Goal: Check status: Check status

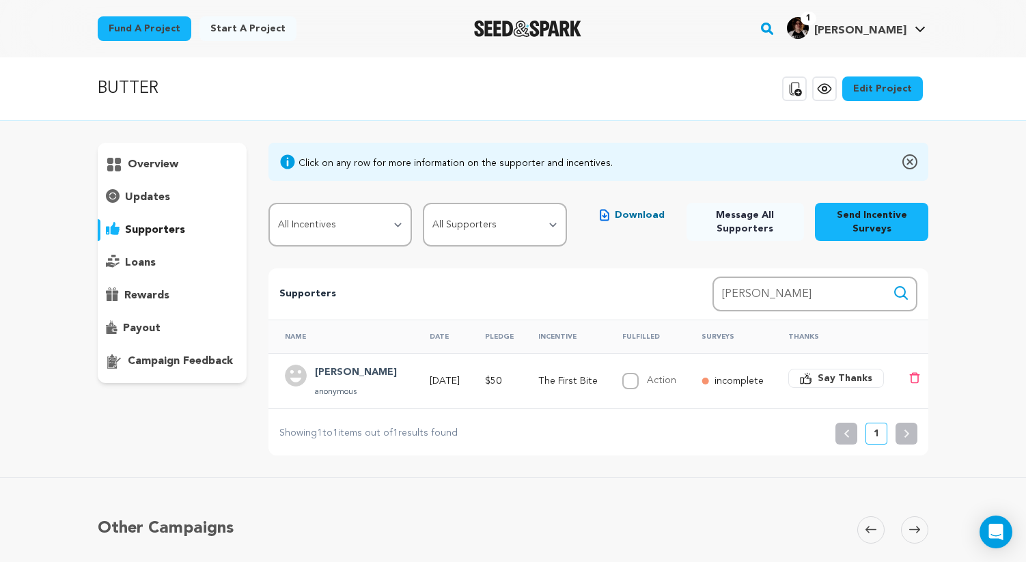
click at [153, 185] on div "overview" at bounding box center [172, 263] width 149 height 240
click at [154, 193] on p "updates" at bounding box center [147, 197] width 45 height 16
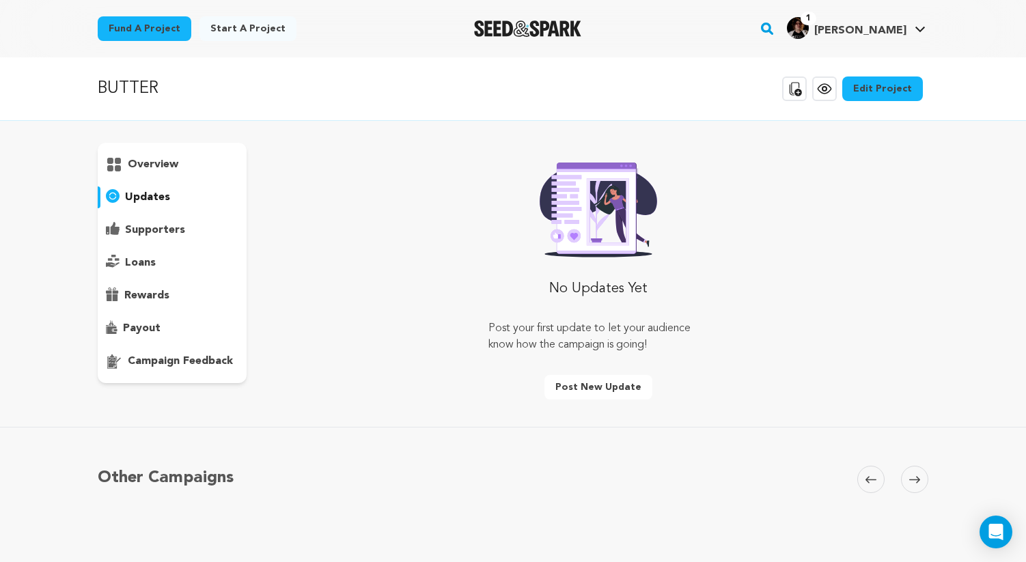
click at [163, 154] on div "overview" at bounding box center [172, 165] width 149 height 22
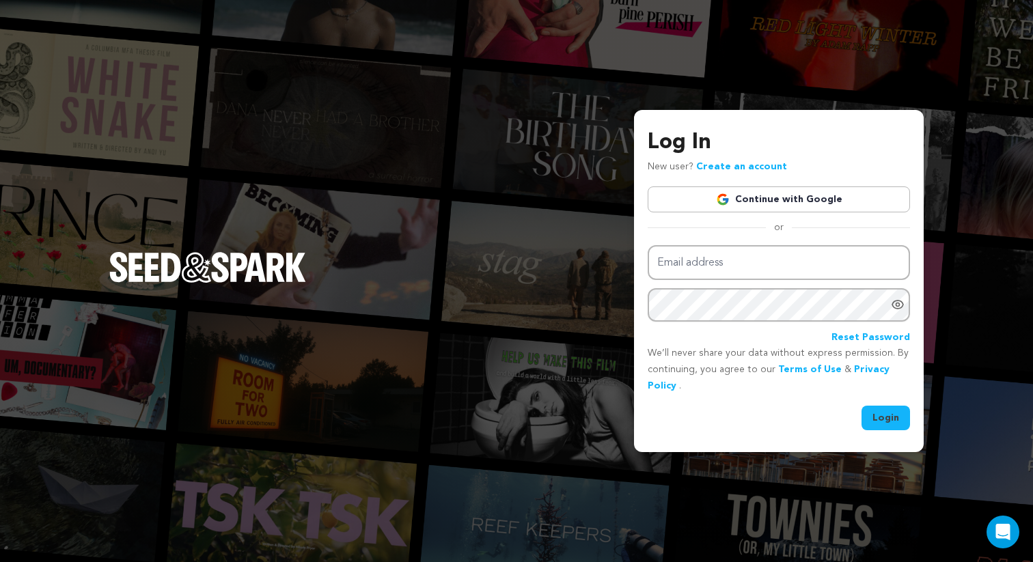
click at [750, 197] on link "Continue with Google" at bounding box center [779, 199] width 262 height 26
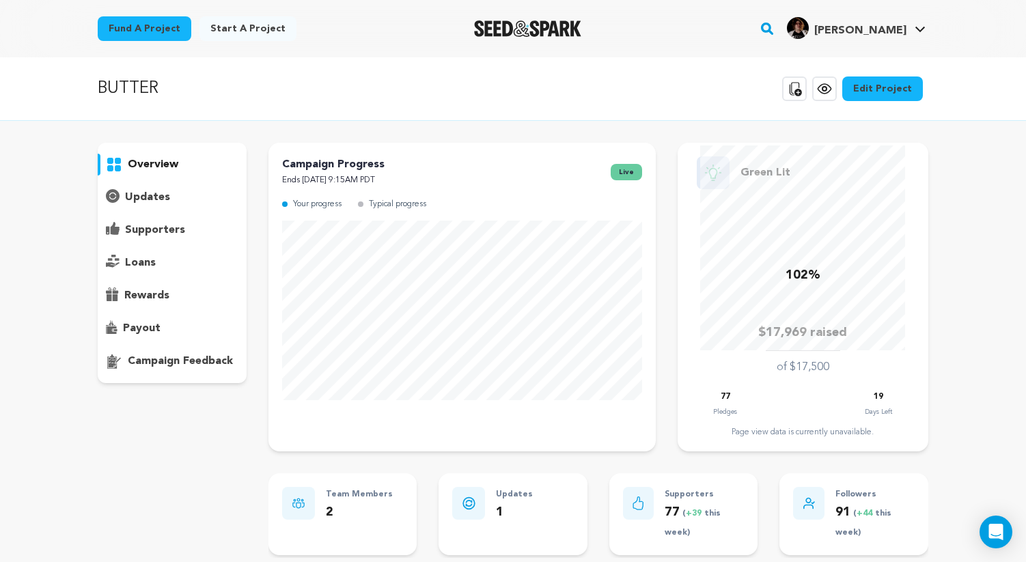
click at [621, 172] on span "live" at bounding box center [626, 172] width 31 height 16
click at [289, 159] on p "Campaign Progress" at bounding box center [333, 164] width 102 height 16
click at [294, 161] on p "Campaign Progress" at bounding box center [333, 164] width 102 height 16
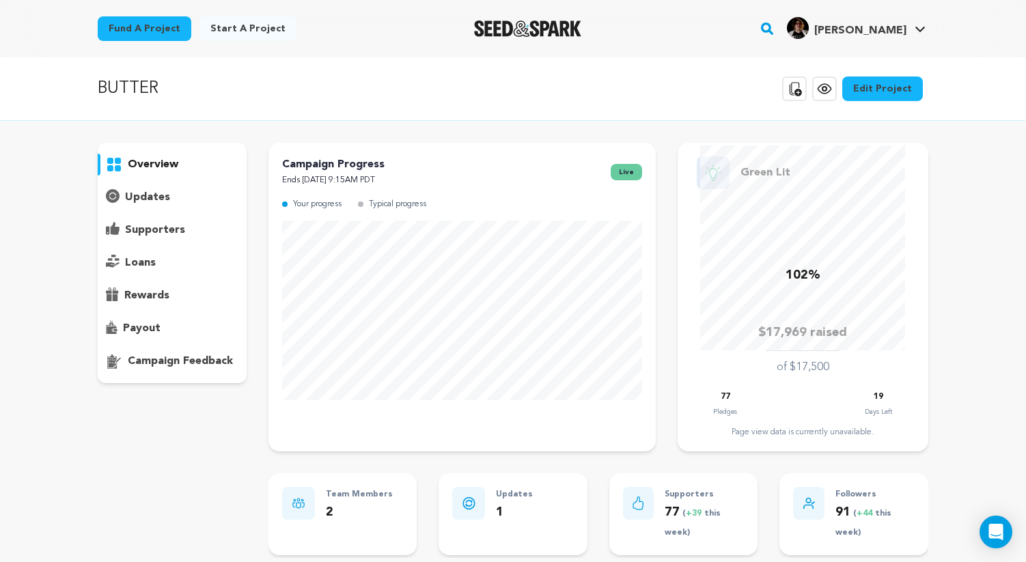
click at [295, 161] on p "Campaign Progress" at bounding box center [333, 164] width 102 height 16
drag, startPoint x: 285, startPoint y: 163, endPoint x: 443, endPoint y: 173, distance: 158.1
click at [443, 173] on div "Campaign Progress Ends October 12, 2025 9:15AM PDT live" at bounding box center [462, 172] width 360 height 32
click at [385, 173] on p "Ends [DATE] 9:15AM PDT" at bounding box center [333, 181] width 102 height 16
drag, startPoint x: 318, startPoint y: 167, endPoint x: 279, endPoint y: 167, distance: 39.6
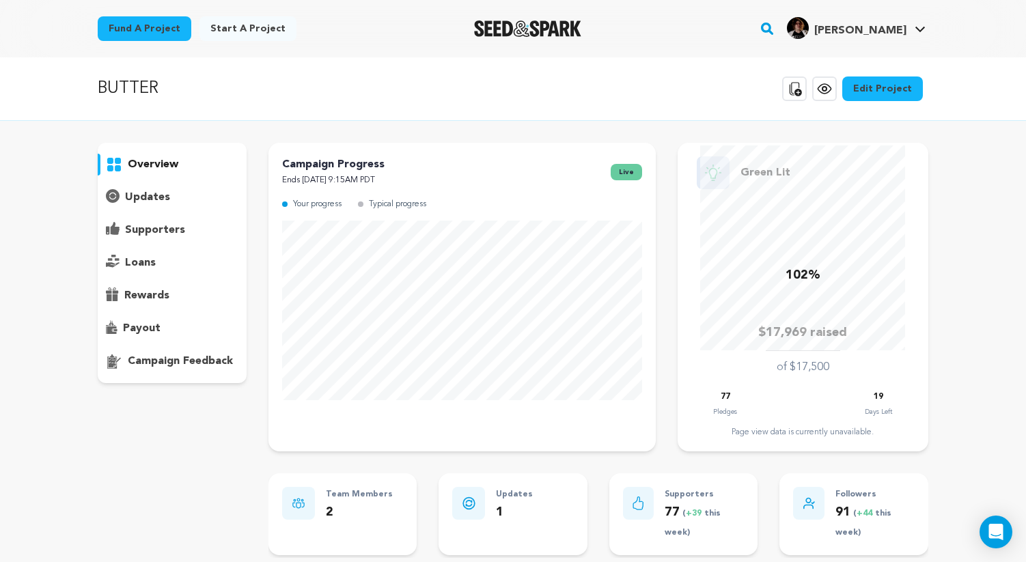
click at [279, 167] on div "Campaign Progress Ends October 12, 2025 9:15AM PDT live Your progress Typical p…" at bounding box center [461, 297] width 387 height 309
click at [296, 163] on p "Campaign Progress" at bounding box center [333, 164] width 102 height 16
drag, startPoint x: 282, startPoint y: 165, endPoint x: 433, endPoint y: 178, distance: 151.5
click at [433, 178] on div "Campaign Progress Ends October 12, 2025 9:15AM PDT live" at bounding box center [462, 172] width 360 height 32
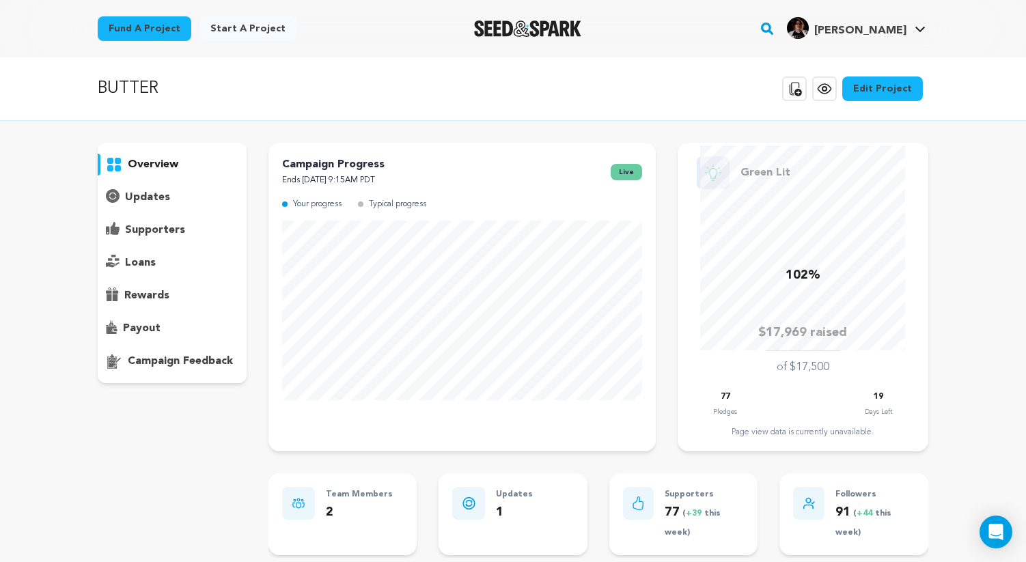
click at [165, 199] on p "updates" at bounding box center [147, 197] width 45 height 16
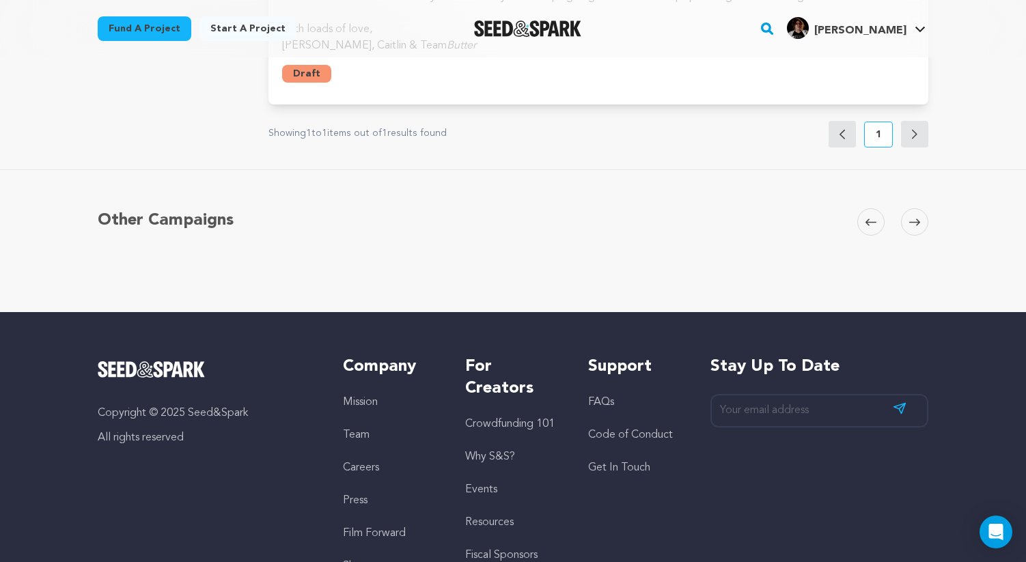
scroll to position [489, 0]
